Goal: Information Seeking & Learning: Understand process/instructions

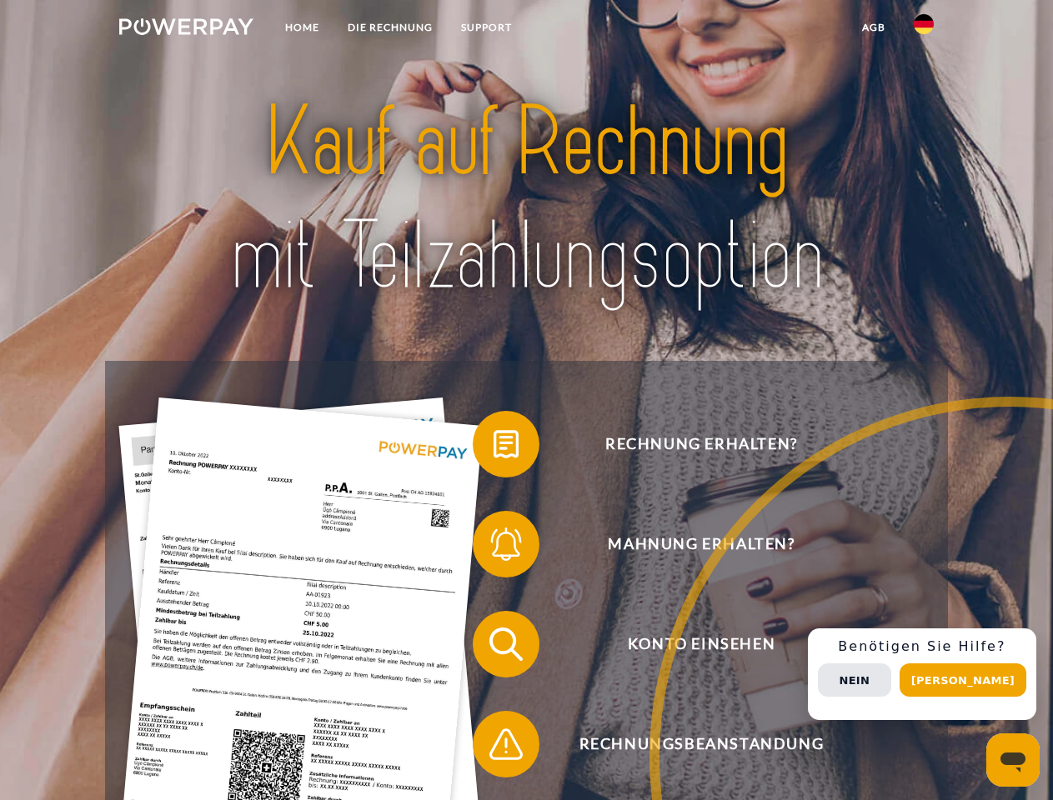
click at [186, 29] on img at bounding box center [186, 26] width 134 height 17
click at [924, 29] on img at bounding box center [924, 24] width 20 height 20
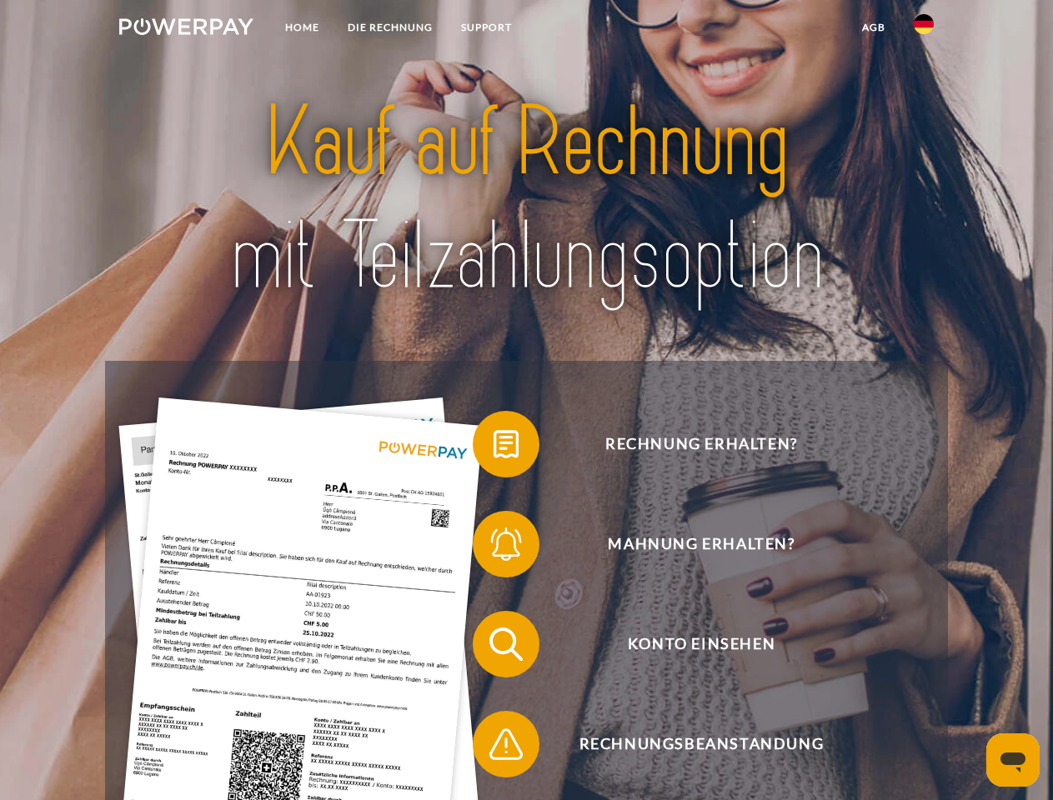
click at [873, 28] on link "agb" at bounding box center [874, 28] width 52 height 30
click at [494, 448] on span at bounding box center [480, 444] width 83 height 83
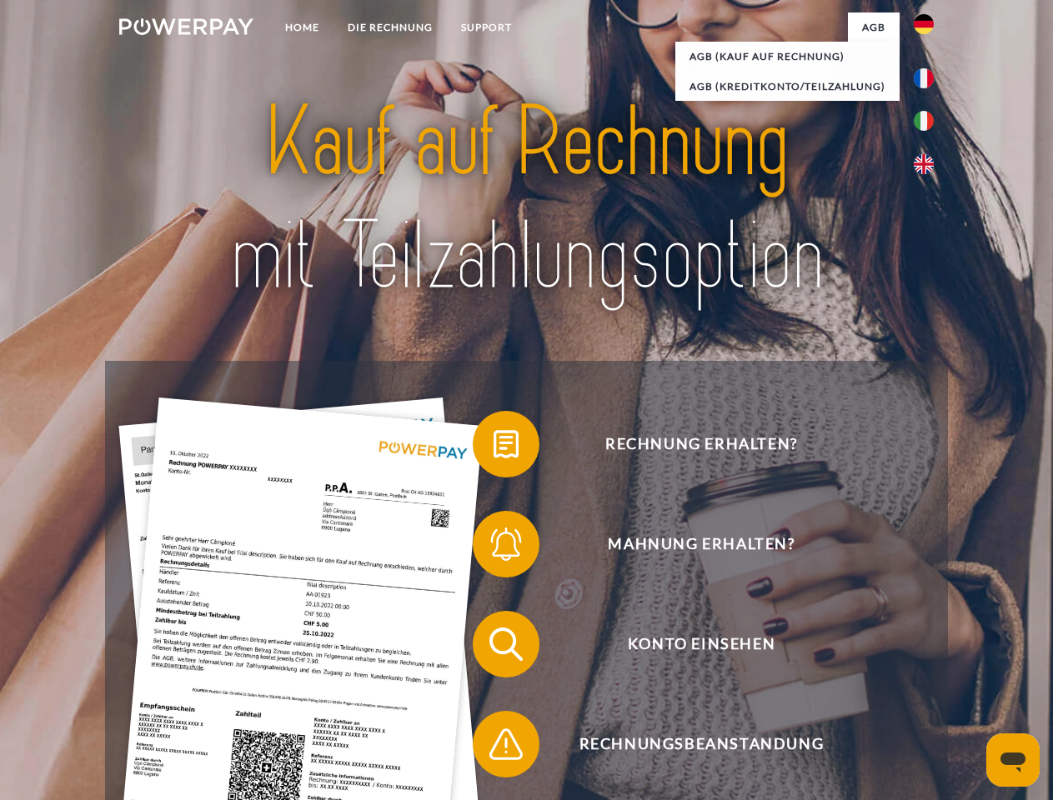
click at [494, 548] on span at bounding box center [480, 544] width 83 height 83
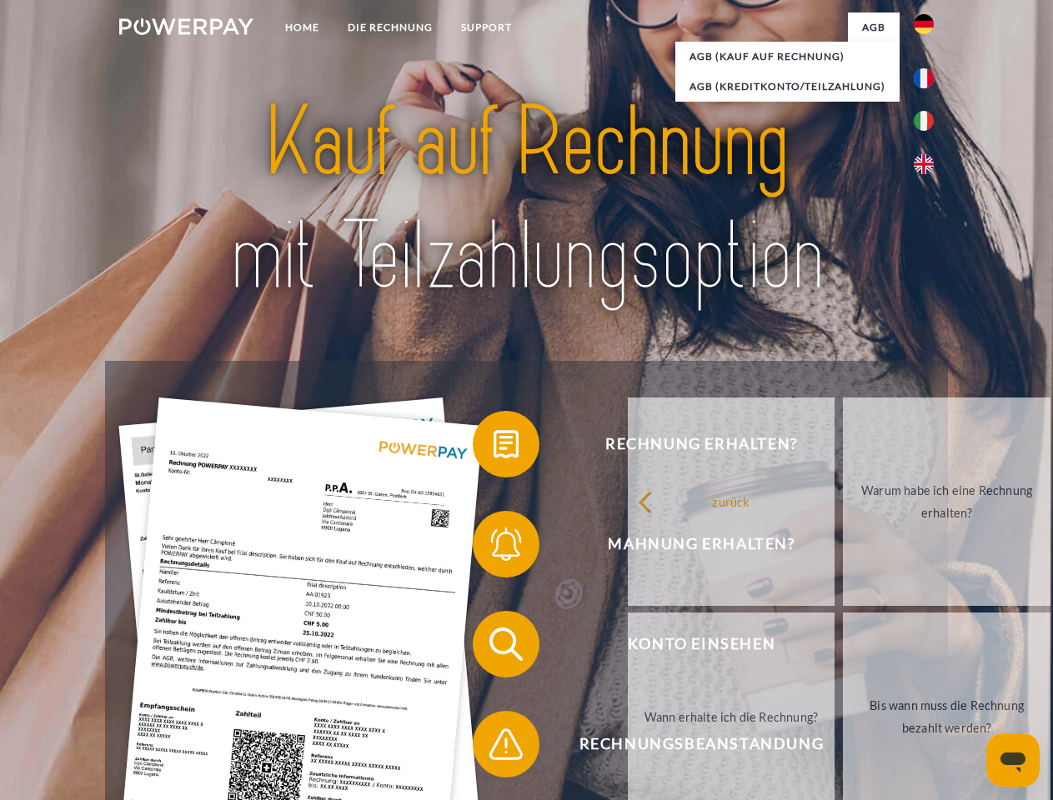
click at [843, 648] on link "Bis wann muss die Rechnung bezahlt werden?" at bounding box center [947, 717] width 208 height 208
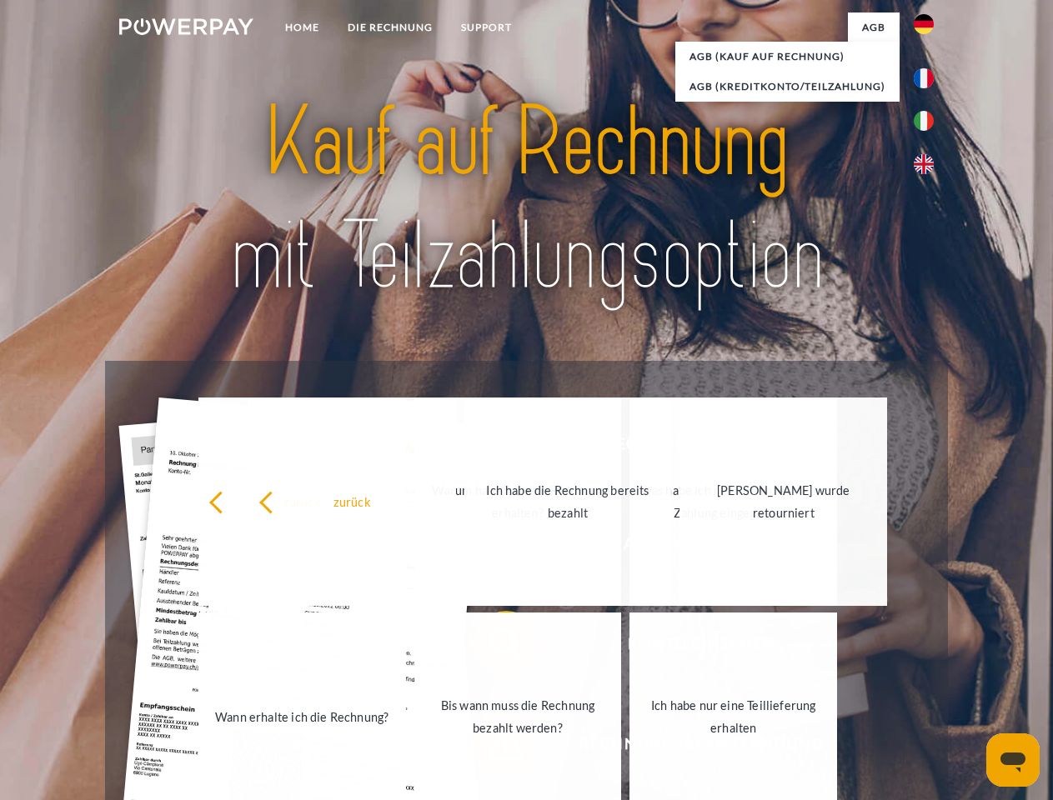
click at [494, 748] on div "zurück Warum habe ich eine Rechnung erhalten? Was habe ich noch offen, ist mein…" at bounding box center [519, 609] width 674 height 430
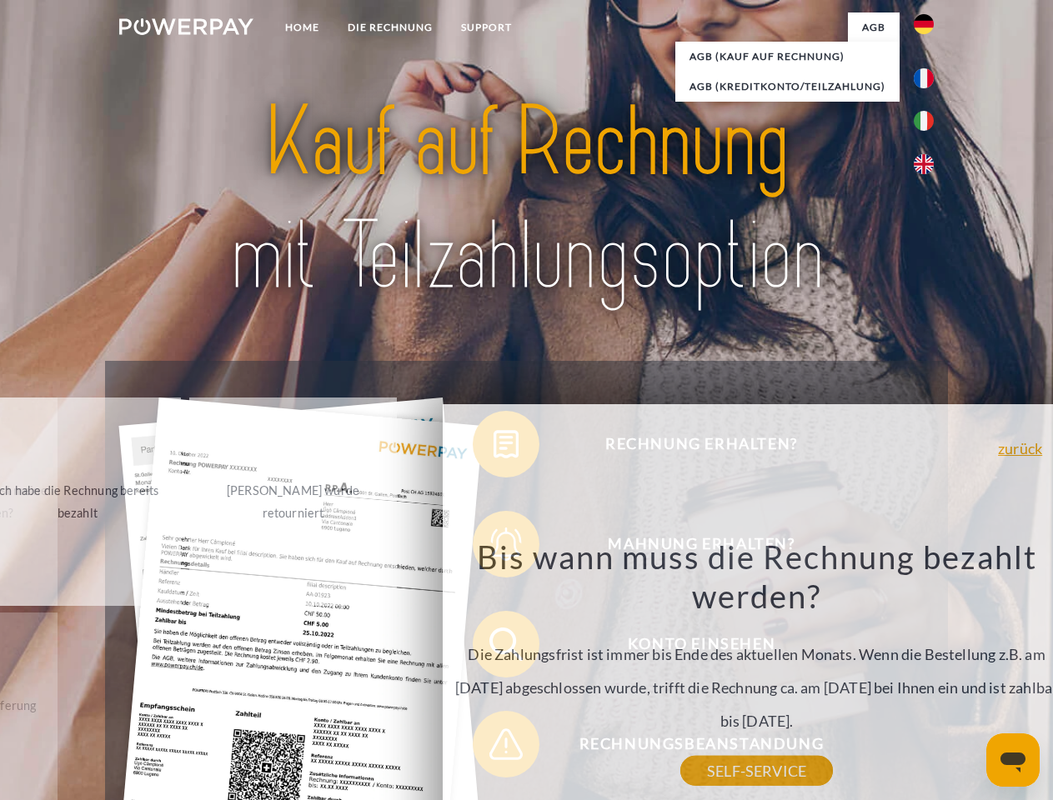
click at [928, 674] on div "Bis wann muss die Rechnung bezahlt werden? Die Zahlungsfrist ist immer bis Ende…" at bounding box center [757, 654] width 609 height 234
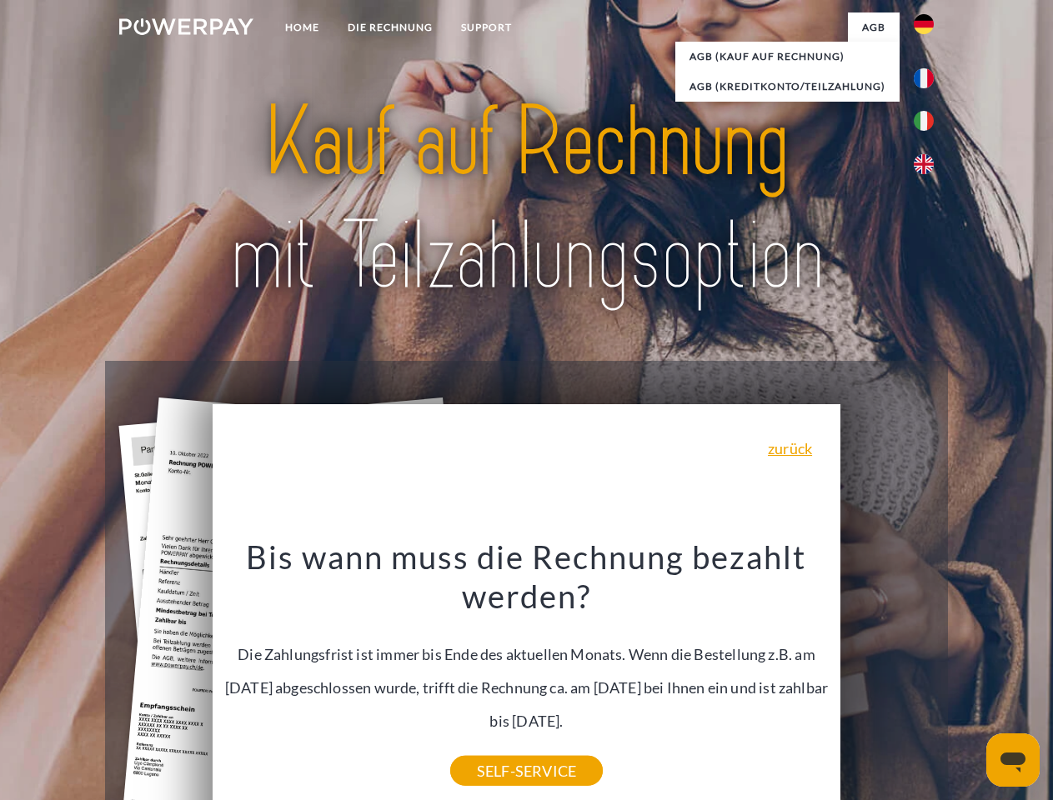
click at [887, 678] on span "Konto einsehen" at bounding box center [701, 644] width 409 height 67
click at [969, 680] on header "Home DIE RECHNUNG SUPPORT" at bounding box center [526, 575] width 1053 height 1151
